Goal: Task Accomplishment & Management: Manage account settings

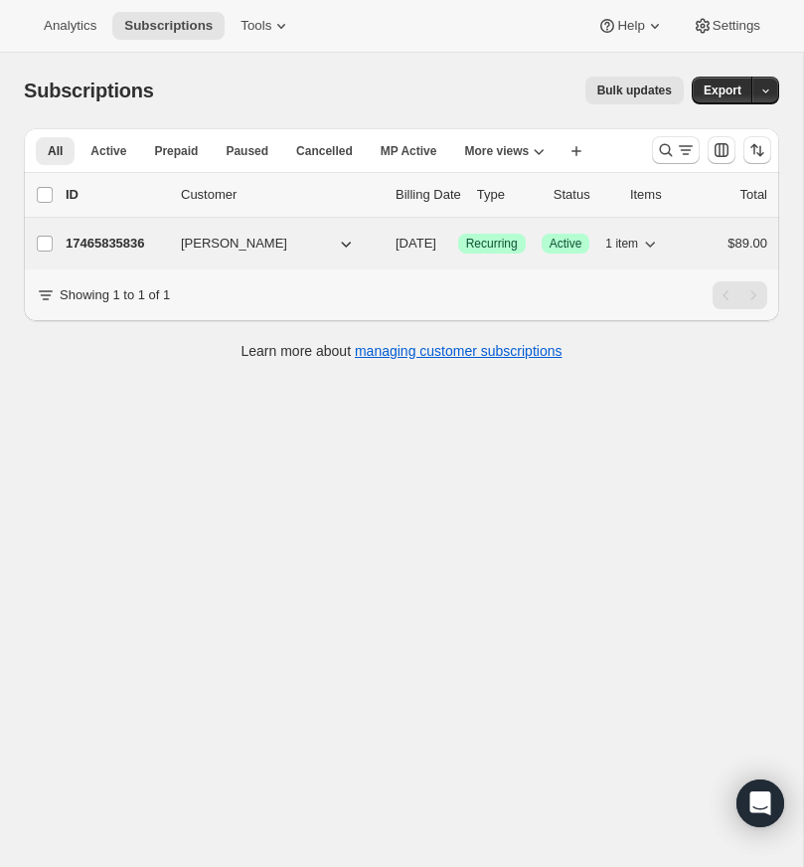
click at [110, 241] on p "17465835836" at bounding box center [115, 244] width 99 height 20
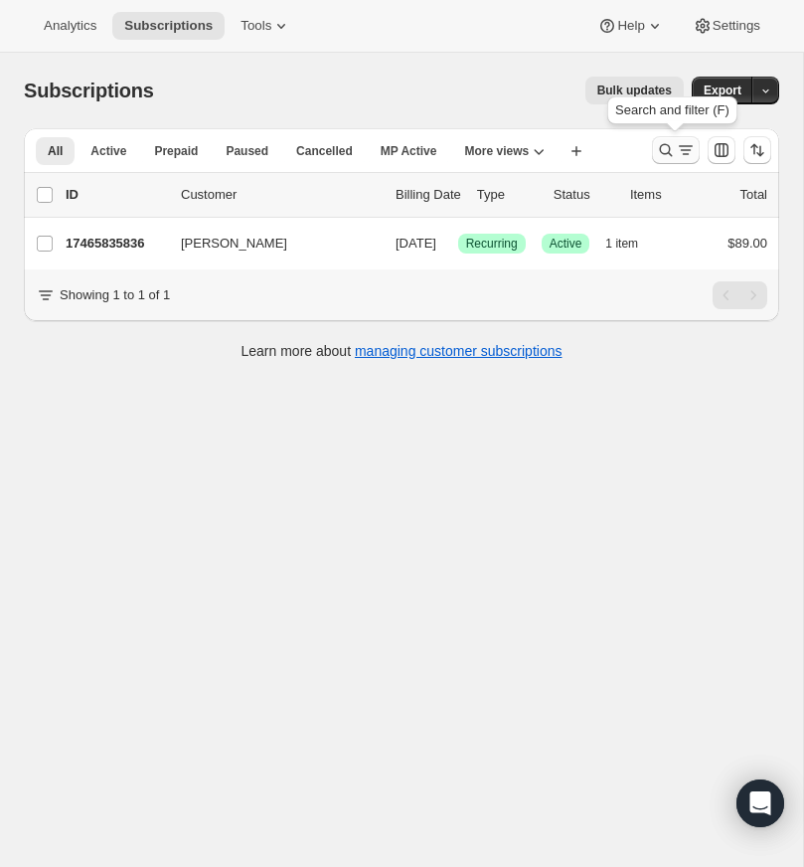
click at [659, 142] on icon "Search and filter results" at bounding box center [666, 150] width 20 height 20
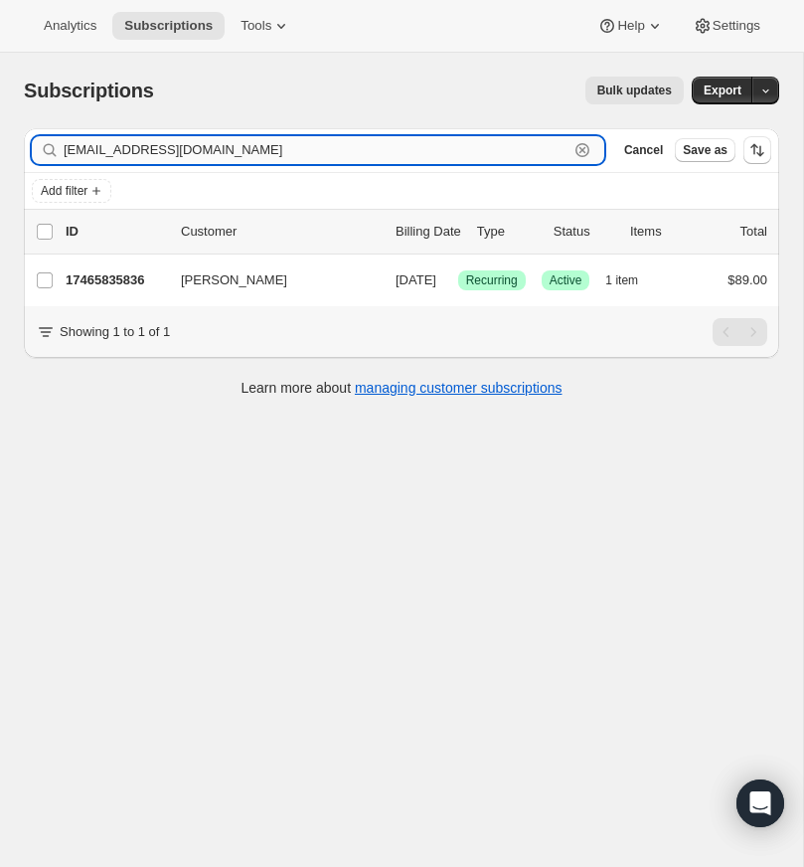
click at [226, 146] on input "[EMAIL_ADDRESS][DOMAIN_NAME]" at bounding box center [316, 150] width 505 height 28
click at [575, 145] on icon "button" at bounding box center [583, 150] width 20 height 20
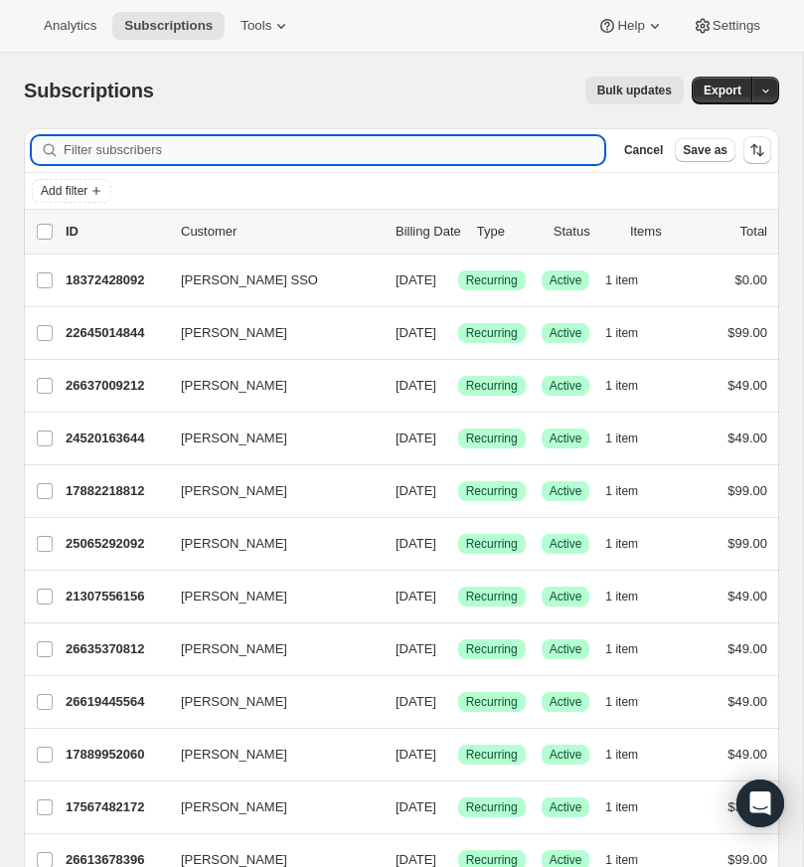
paste input "[EMAIL_ADDRESS][DOMAIN_NAME]"
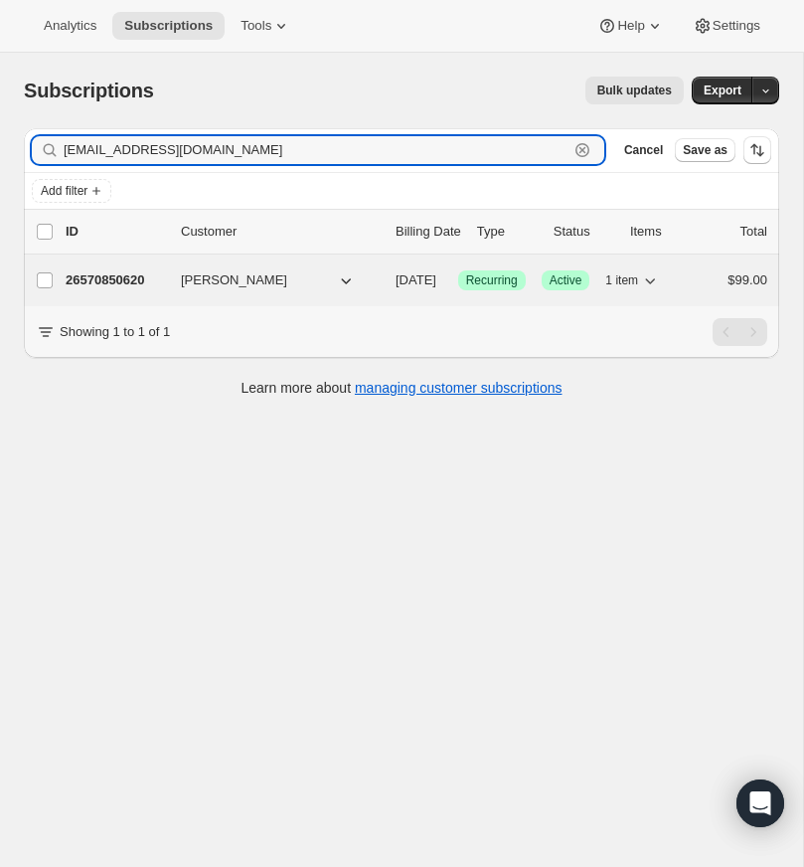
type input "[EMAIL_ADDRESS][DOMAIN_NAME]"
click at [106, 275] on p "26570850620" at bounding box center [115, 280] width 99 height 20
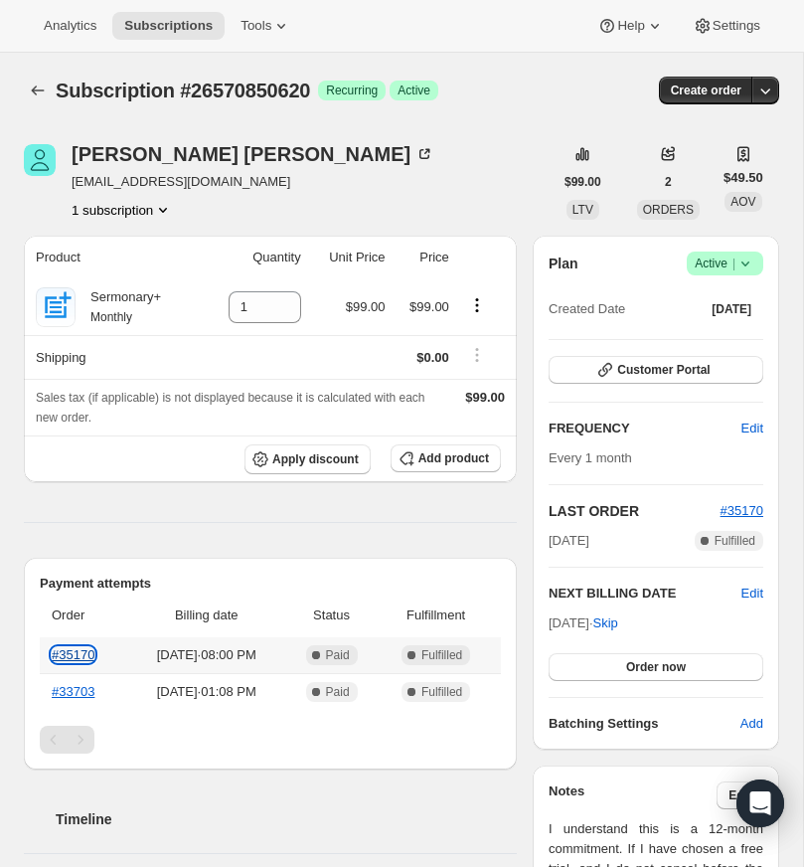
click at [80, 653] on link "#35170" at bounding box center [73, 654] width 43 height 15
click at [746, 256] on icon at bounding box center [746, 264] width 20 height 20
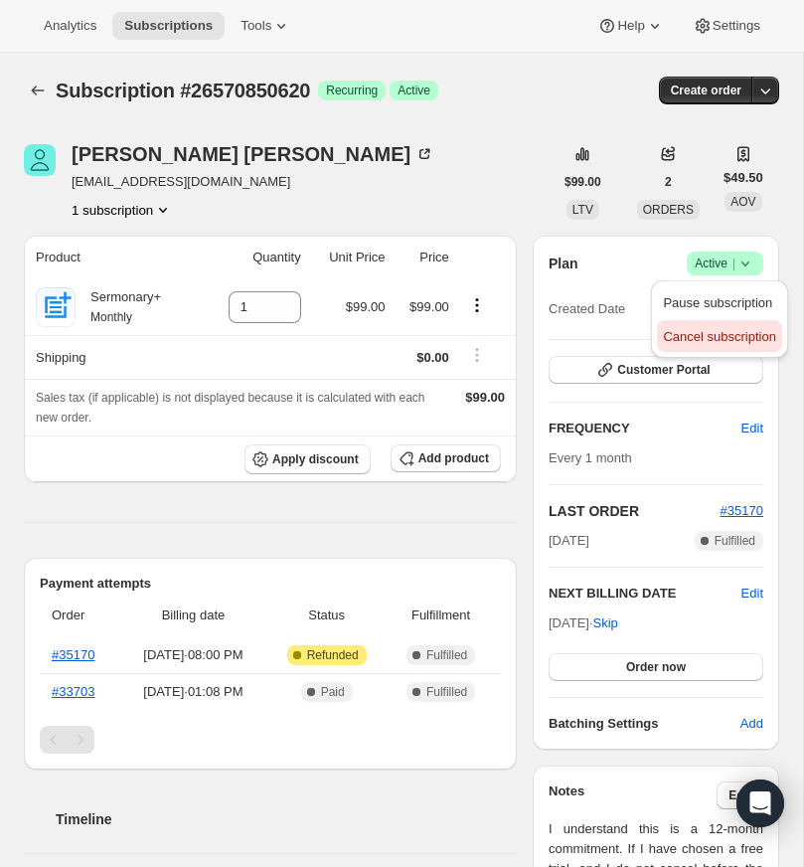
click at [689, 333] on span "Cancel subscription" at bounding box center [719, 336] width 112 height 15
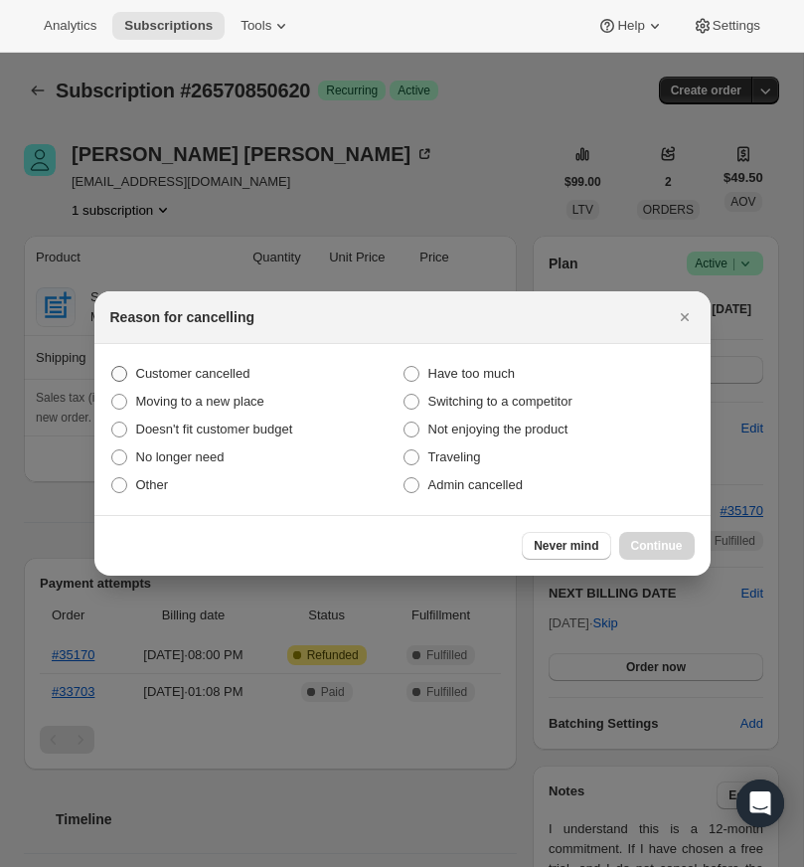
drag, startPoint x: 117, startPoint y: 370, endPoint x: 148, endPoint y: 385, distance: 34.2
click at [116, 370] on span ":r15:" at bounding box center [119, 374] width 16 height 16
click at [112, 367] on input "Customer cancelled" at bounding box center [111, 366] width 1 height 1
radio input "true"
click at [650, 539] on span "Continue" at bounding box center [657, 546] width 52 height 16
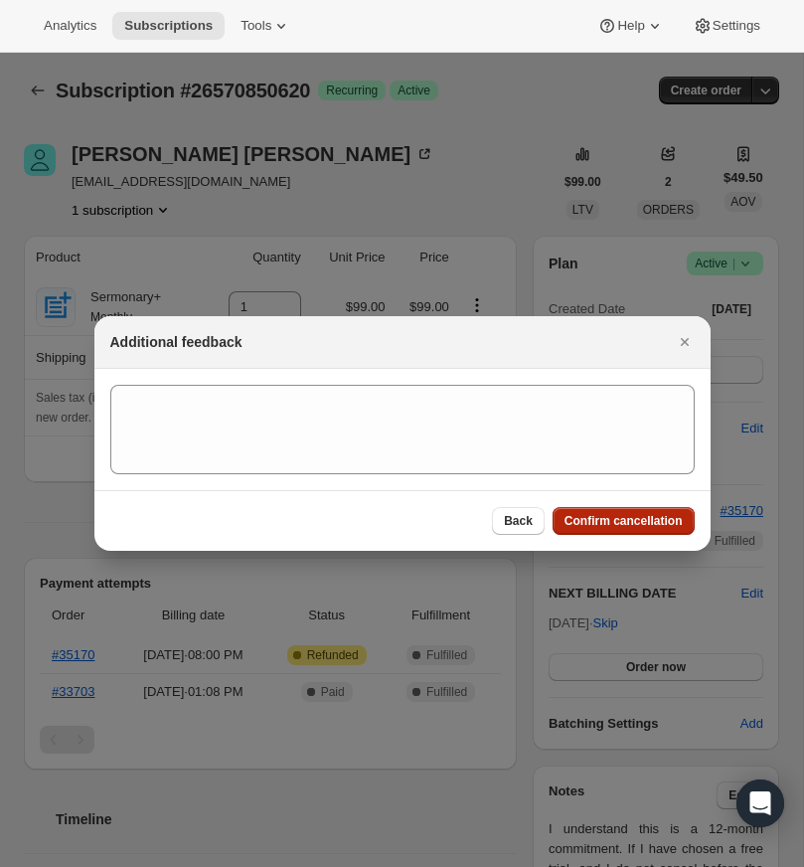
click at [610, 520] on span "Confirm cancellation" at bounding box center [624, 521] width 118 height 16
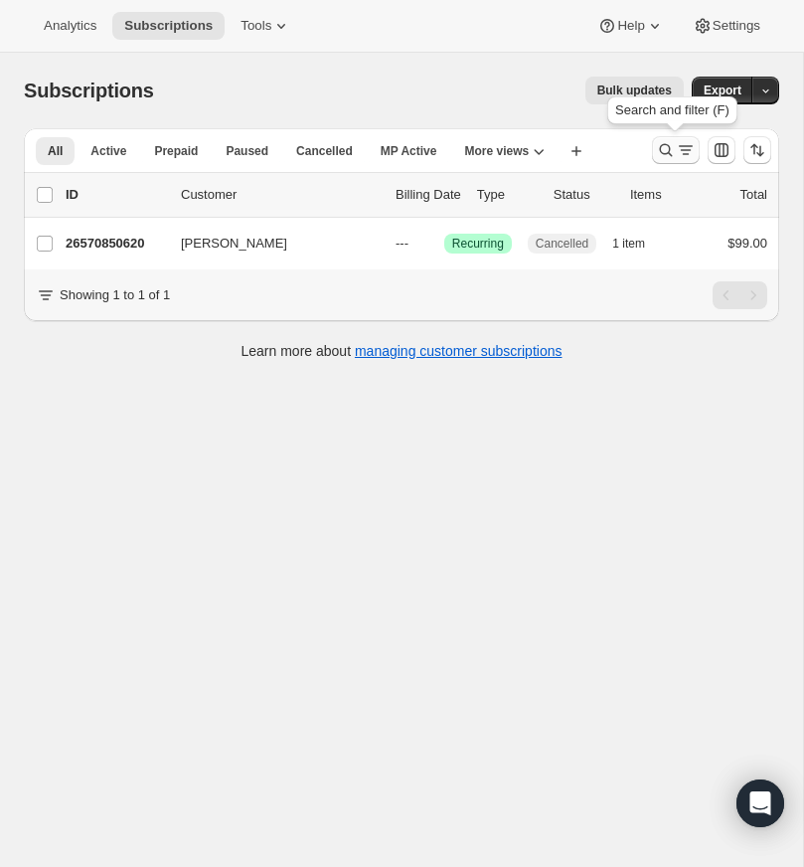
click at [661, 143] on icon "Search and filter results" at bounding box center [666, 150] width 20 height 20
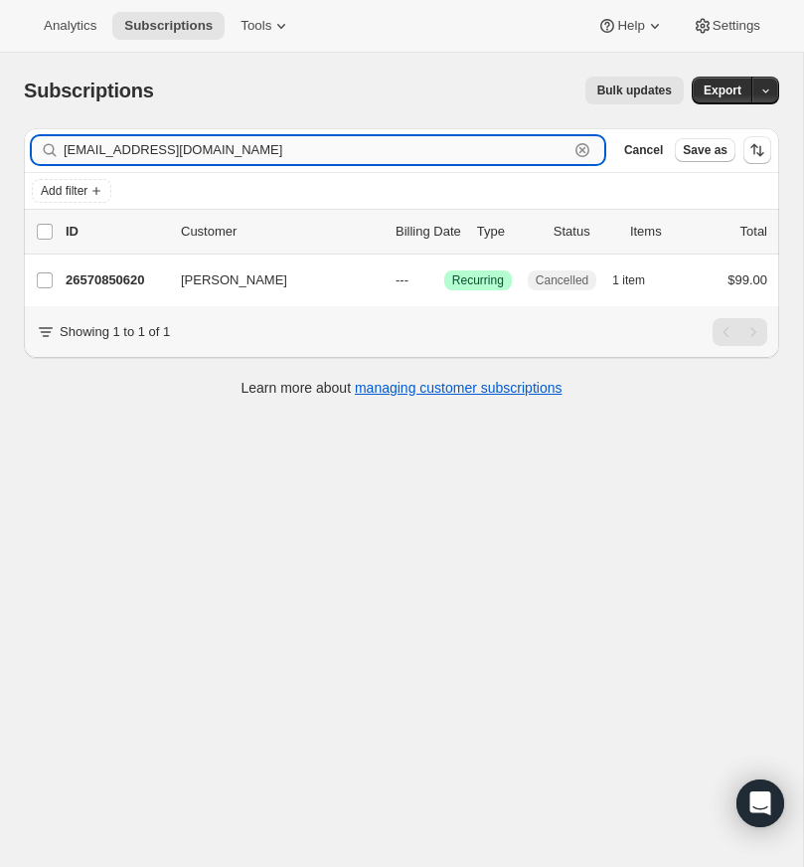
drag, startPoint x: 584, startPoint y: 145, endPoint x: 400, endPoint y: 136, distance: 184.1
click at [581, 144] on icon "button" at bounding box center [583, 150] width 20 height 20
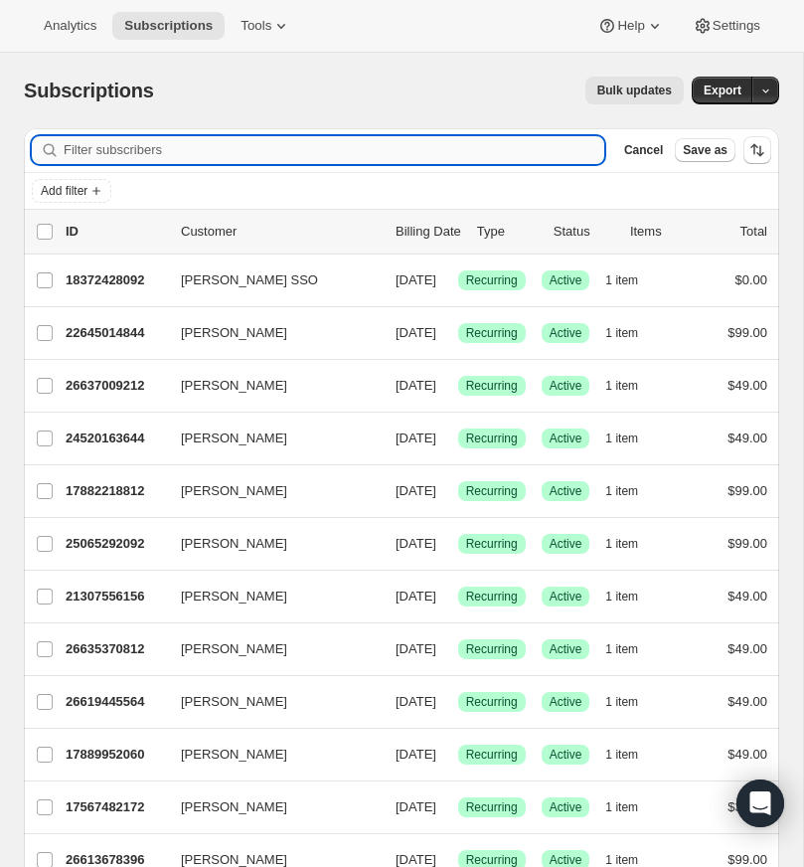
paste input "timoteoibcd1@gmail.com"
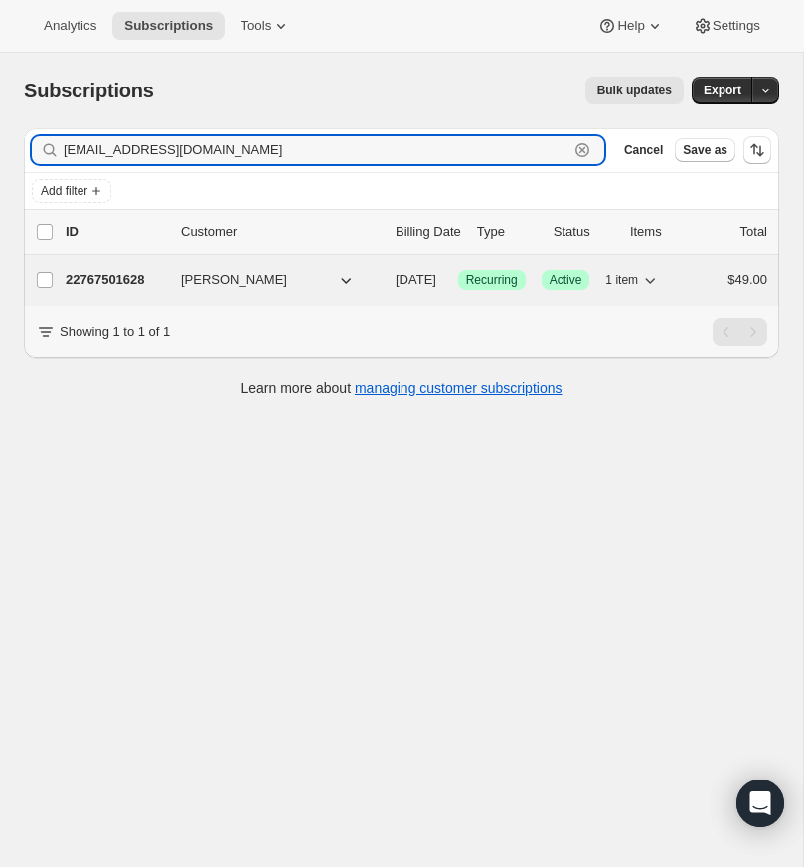
type input "timoteoibcd1@gmail.com"
click at [111, 276] on p "22767501628" at bounding box center [115, 280] width 99 height 20
